Goal: Check status: Check status

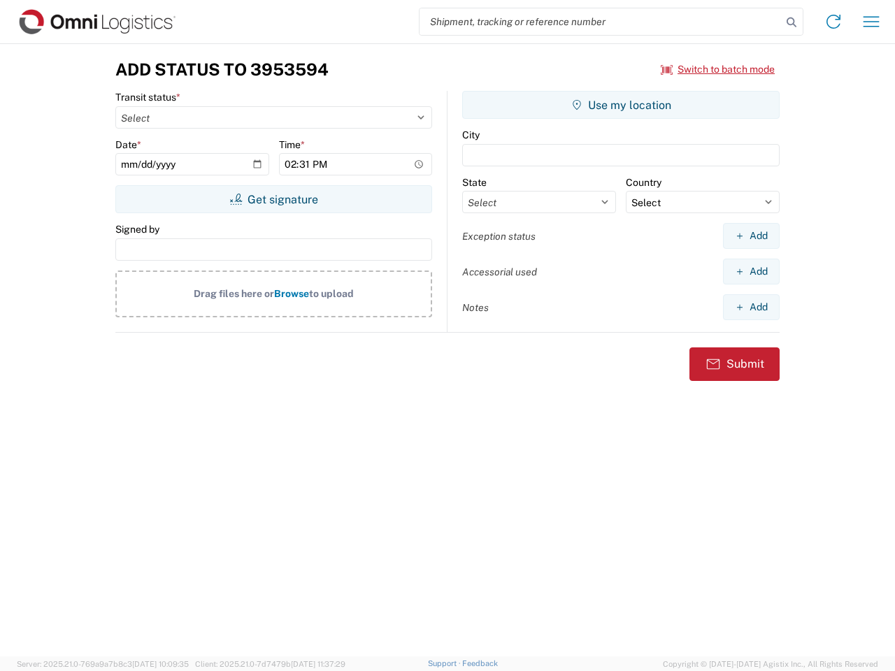
click at [601, 22] on input "search" at bounding box center [600, 21] width 362 height 27
click at [791, 22] on icon at bounding box center [792, 23] width 20 height 20
click at [833, 22] on icon at bounding box center [833, 21] width 22 height 22
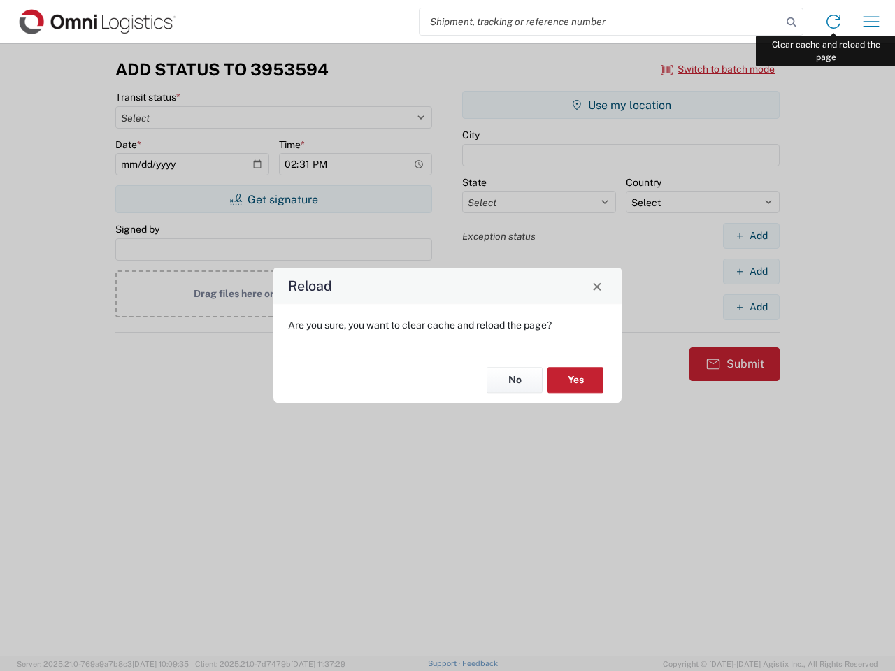
click at [871, 22] on div "Reload Are you sure, you want to clear cache and reload the page? No Yes" at bounding box center [447, 335] width 895 height 671
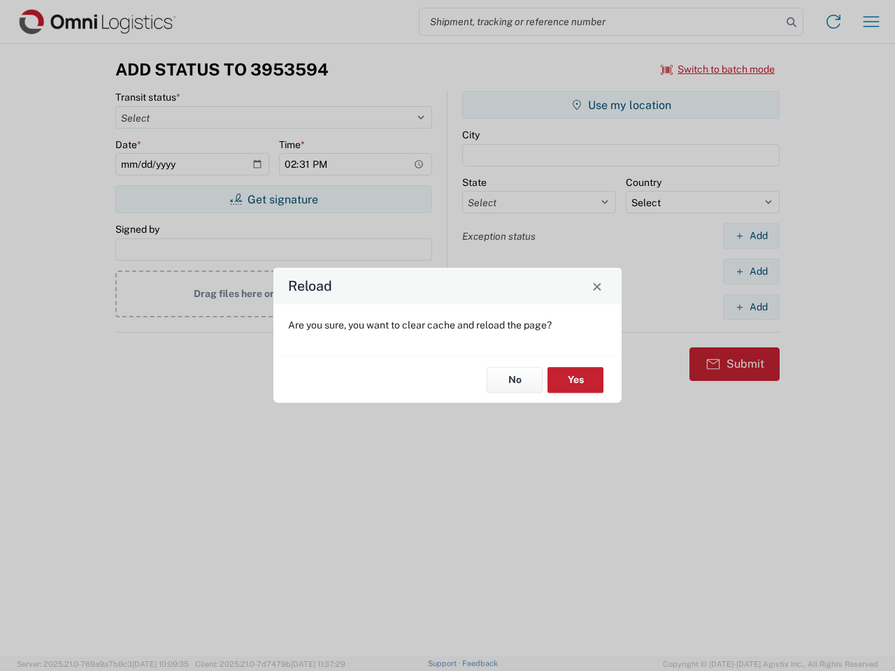
click at [718, 69] on div "Reload Are you sure, you want to clear cache and reload the page? No Yes" at bounding box center [447, 335] width 895 height 671
click at [273, 199] on div "Reload Are you sure, you want to clear cache and reload the page? No Yes" at bounding box center [447, 335] width 895 height 671
click at [621, 105] on div "Reload Are you sure, you want to clear cache and reload the page? No Yes" at bounding box center [447, 335] width 895 height 671
click at [751, 236] on div "Reload Are you sure, you want to clear cache and reload the page? No Yes" at bounding box center [447, 335] width 895 height 671
click at [751, 271] on div "Reload Are you sure, you want to clear cache and reload the page? No Yes" at bounding box center [447, 335] width 895 height 671
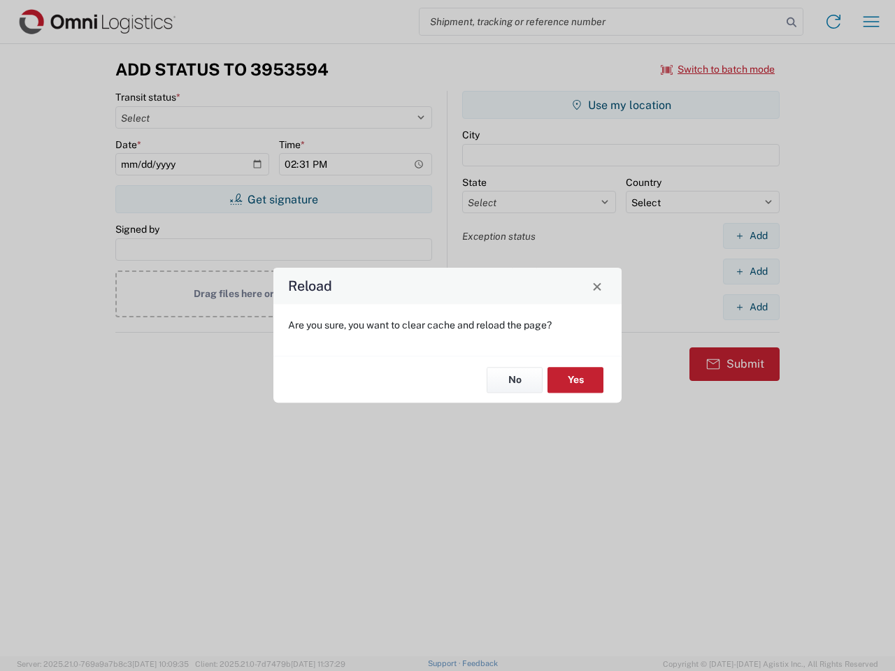
click at [751, 307] on div "Reload Are you sure, you want to clear cache and reload the page? No Yes" at bounding box center [447, 335] width 895 height 671
